Goal: Task Accomplishment & Management: Manage account settings

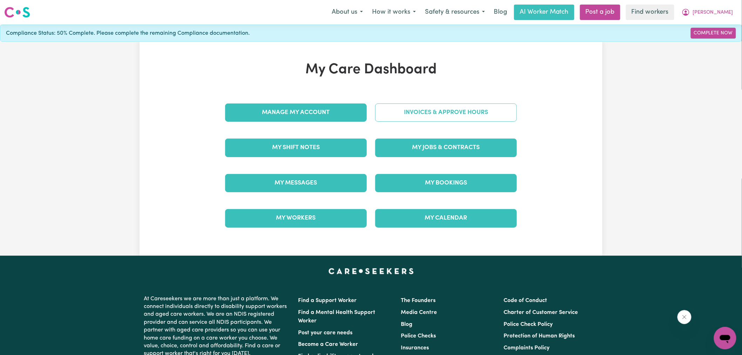
click at [435, 117] on link "Invoices & Approve Hours" at bounding box center [446, 112] width 142 height 18
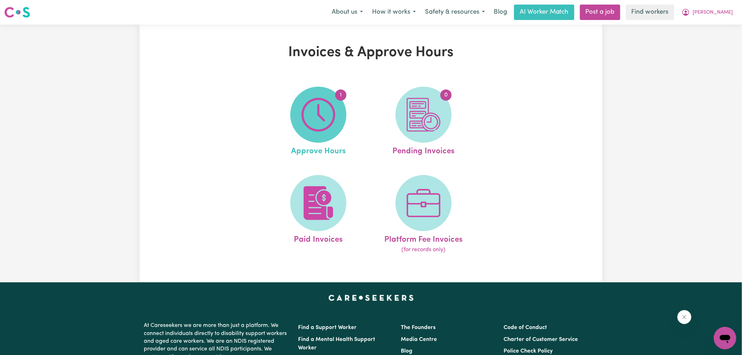
click at [325, 125] on img at bounding box center [318, 115] width 34 height 34
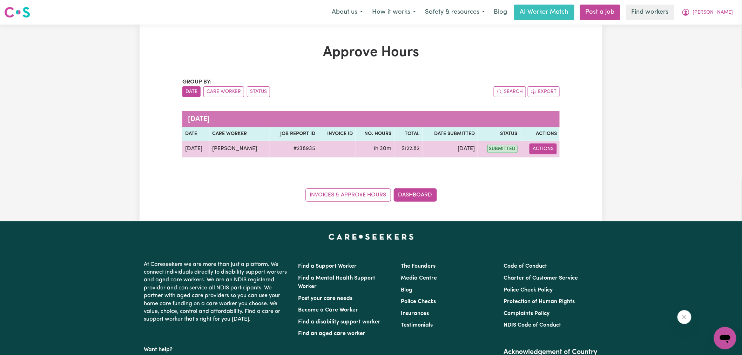
click at [534, 150] on button "Actions" at bounding box center [542, 148] width 27 height 11
click at [561, 163] on link "View Job Report" at bounding box center [560, 165] width 60 height 14
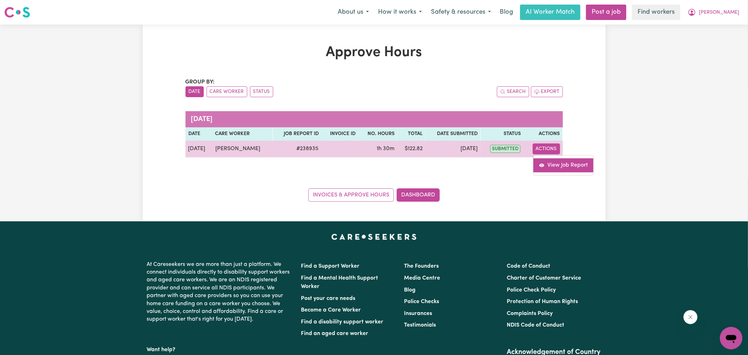
select select "pm"
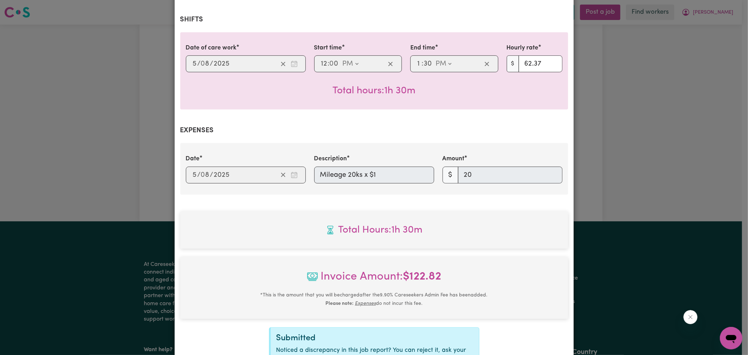
scroll to position [238, 0]
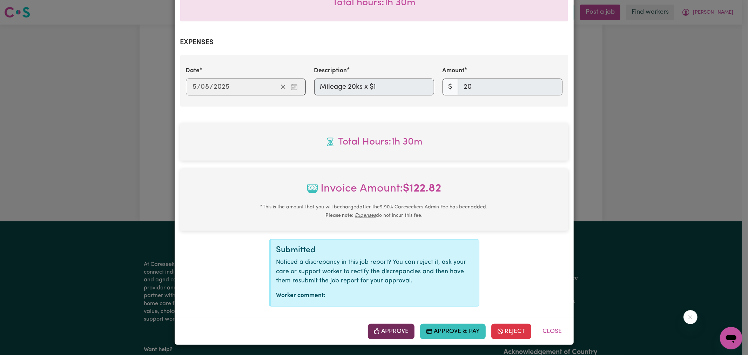
click at [387, 331] on button "Approve" at bounding box center [391, 331] width 47 height 15
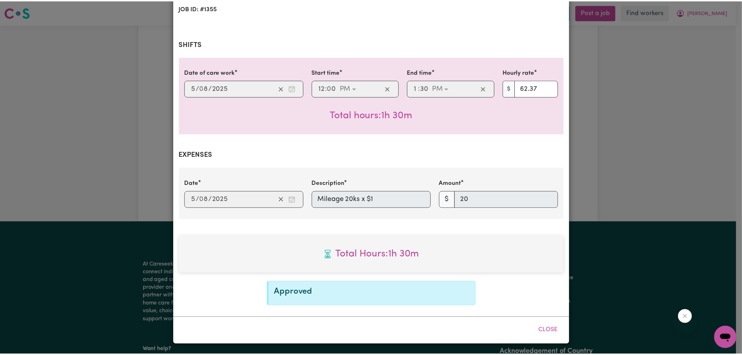
scroll to position [125, 0]
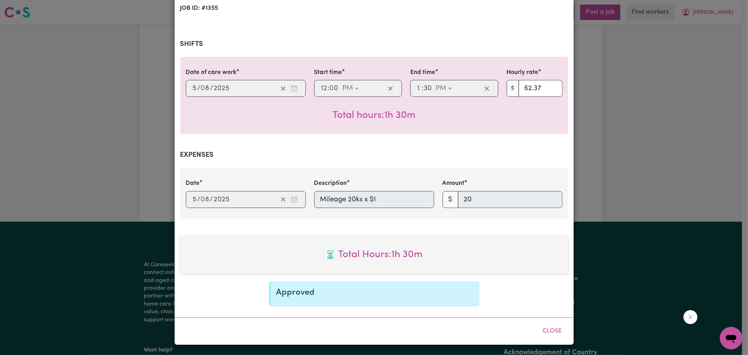
click at [620, 218] on div "Job Report # 238935 - [PERSON_NAME] Summary Job report # 238935 Client name: [P…" at bounding box center [374, 177] width 748 height 355
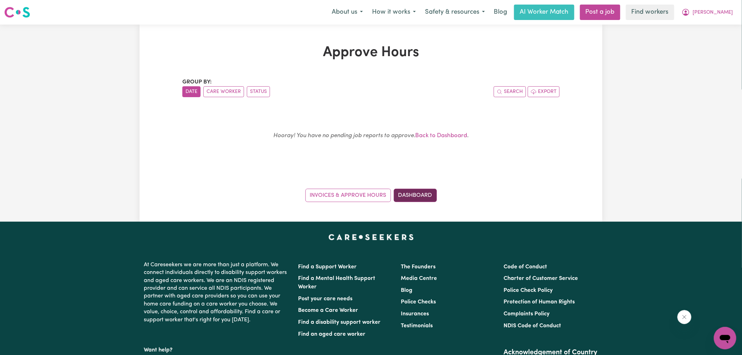
click at [422, 194] on link "Dashboard" at bounding box center [415, 195] width 43 height 13
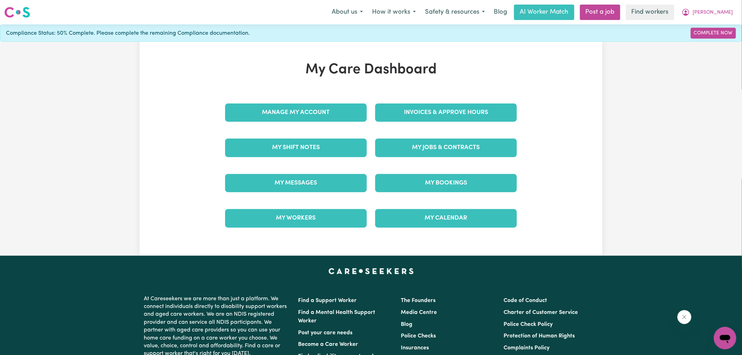
click at [414, 124] on div "Invoices & Approve Hours" at bounding box center [446, 112] width 150 height 35
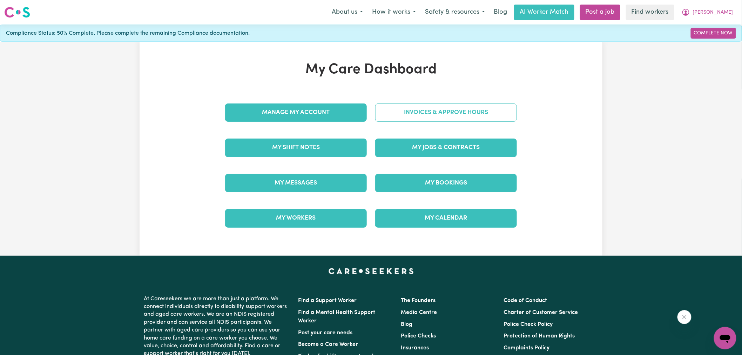
click at [414, 118] on link "Invoices & Approve Hours" at bounding box center [446, 112] width 142 height 18
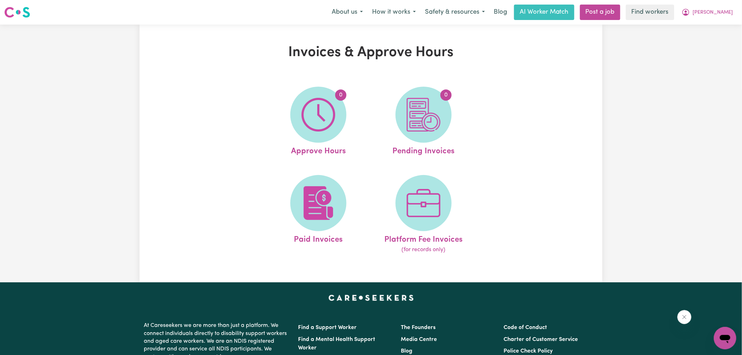
click at [414, 118] on img at bounding box center [424, 115] width 34 height 34
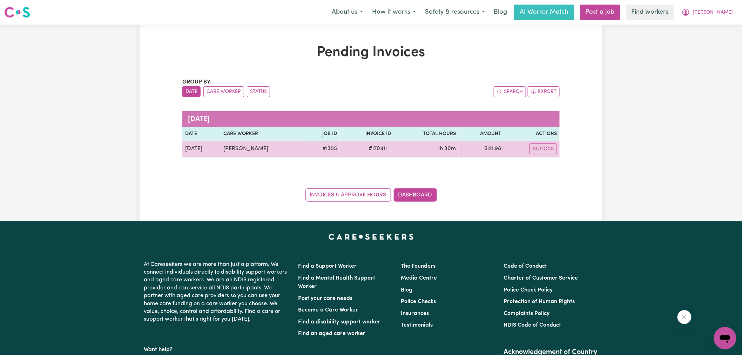
click at [378, 145] on span "# 170411" at bounding box center [378, 148] width 27 height 8
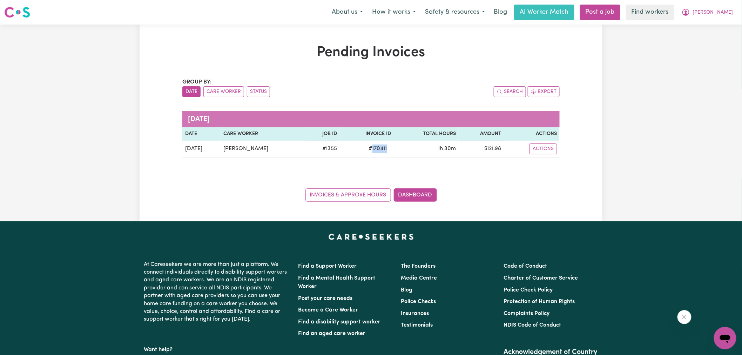
copy span "170411"
click at [726, 9] on span "[PERSON_NAME]" at bounding box center [713, 13] width 40 height 8
click at [714, 37] on link "Logout" at bounding box center [709, 40] width 55 height 13
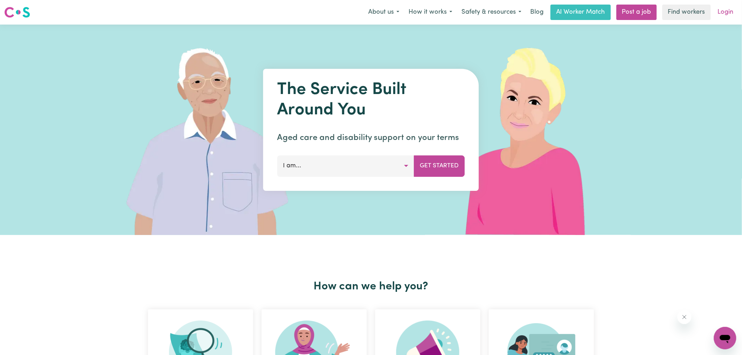
click at [726, 11] on link "Login" at bounding box center [725, 12] width 24 height 15
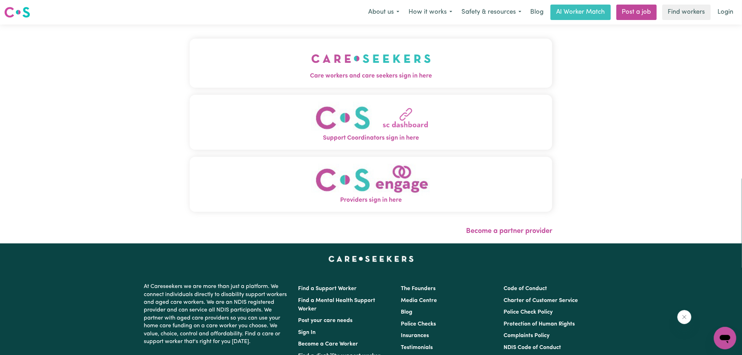
click at [323, 62] on img "Care workers and care seekers sign in here" at bounding box center [371, 59] width 120 height 26
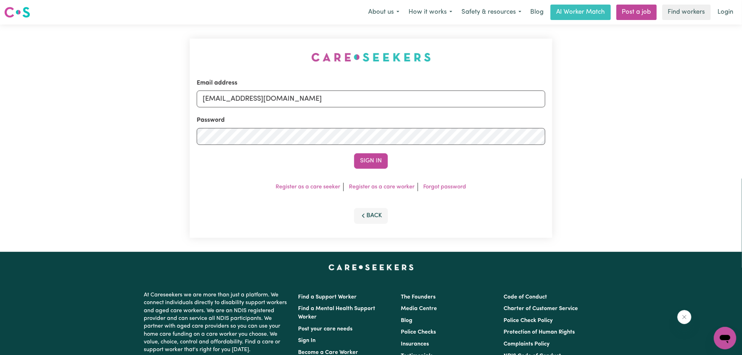
click at [200, 45] on div "Email address [EMAIL_ADDRESS][DOMAIN_NAME] Password Sign In Register as a care …" at bounding box center [370, 138] width 371 height 227
drag, startPoint x: 239, startPoint y: 100, endPoint x: 672, endPoint y: 197, distance: 443.3
click at [672, 197] on div "Email address [EMAIL_ADDRESS][DOMAIN_NAME] Password Sign In Register as a care …" at bounding box center [371, 138] width 742 height 227
type input "[EMAIL_ADDRESS][DOMAIN_NAME]"
click at [354, 153] on button "Sign In" at bounding box center [371, 160] width 34 height 15
